Goal: Information Seeking & Learning: Learn about a topic

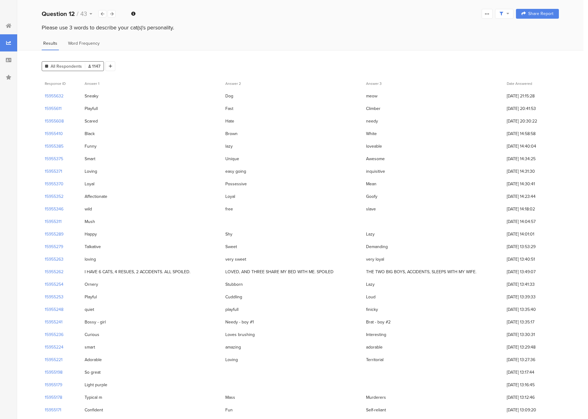
click at [87, 44] on span "Word Frequency" at bounding box center [84, 43] width 32 height 6
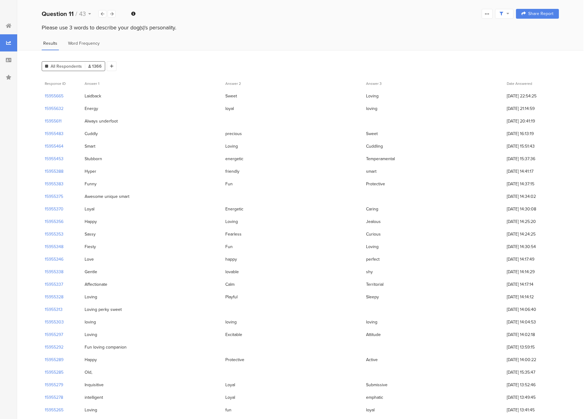
click at [88, 44] on span "Word Frequency" at bounding box center [84, 43] width 32 height 6
